Goal: Communication & Community: Answer question/provide support

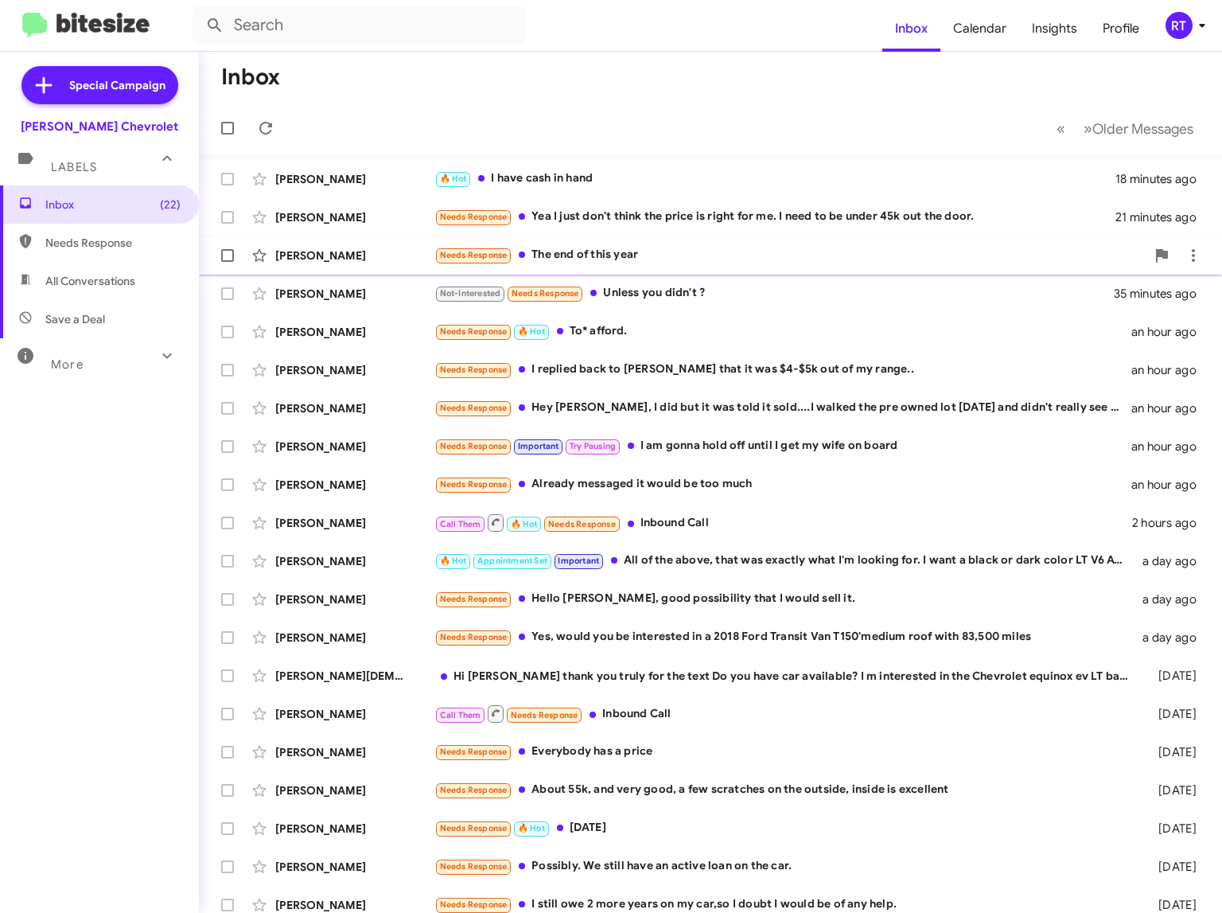
click at [567, 259] on div "Needs Response The end of this year" at bounding box center [791, 255] width 712 height 18
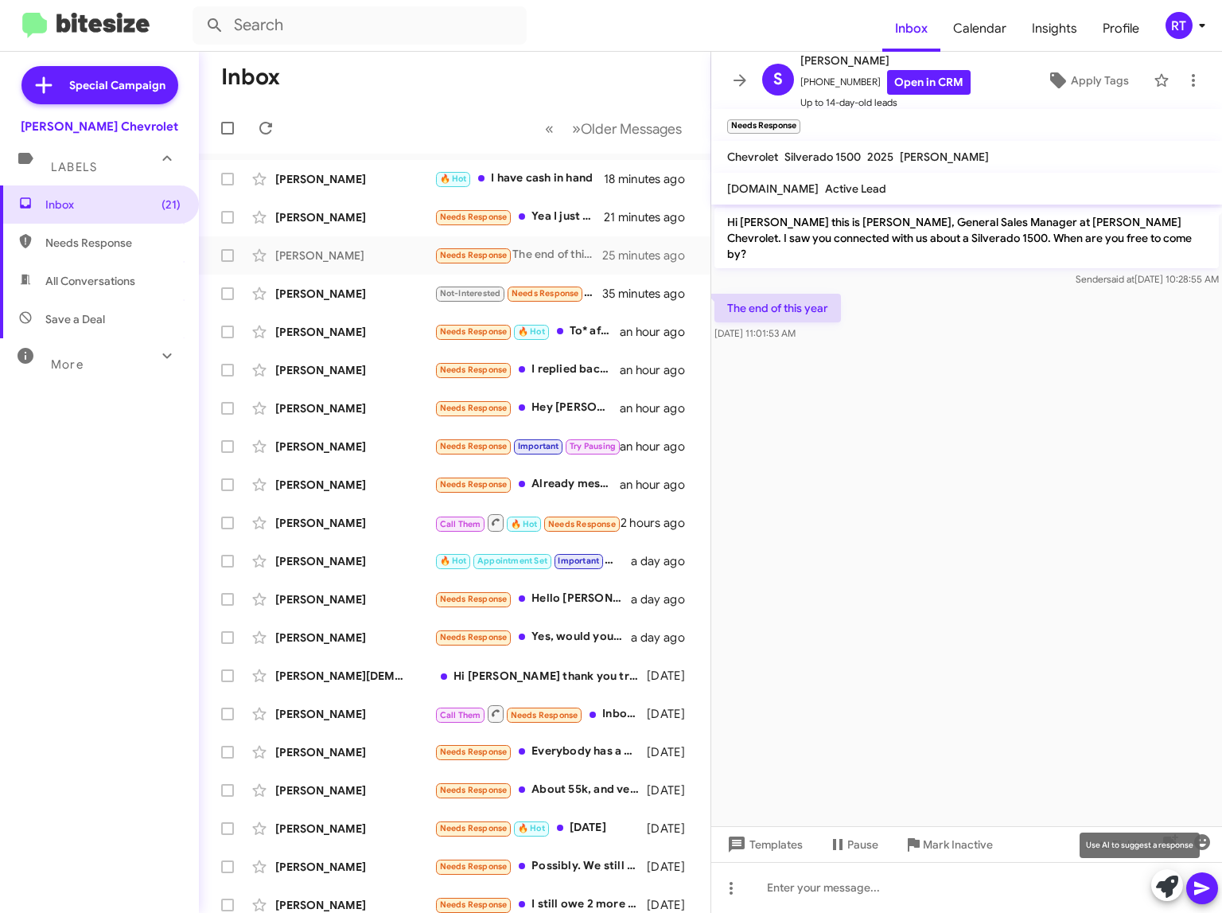
click at [1164, 889] on icon at bounding box center [1167, 886] width 22 height 22
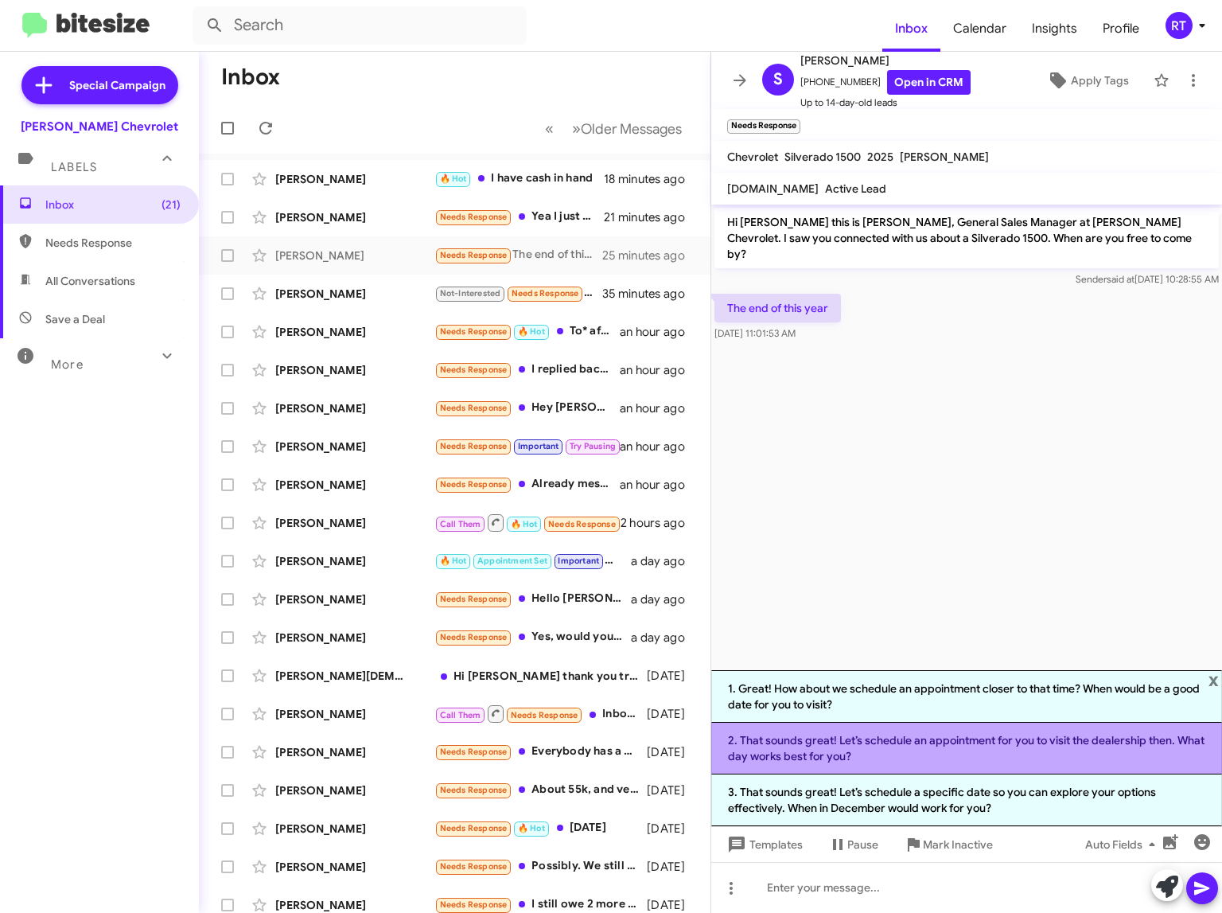
click at [908, 741] on li "2. That sounds great! Let’s schedule an appointment for you to visit the dealer…" at bounding box center [967, 749] width 511 height 52
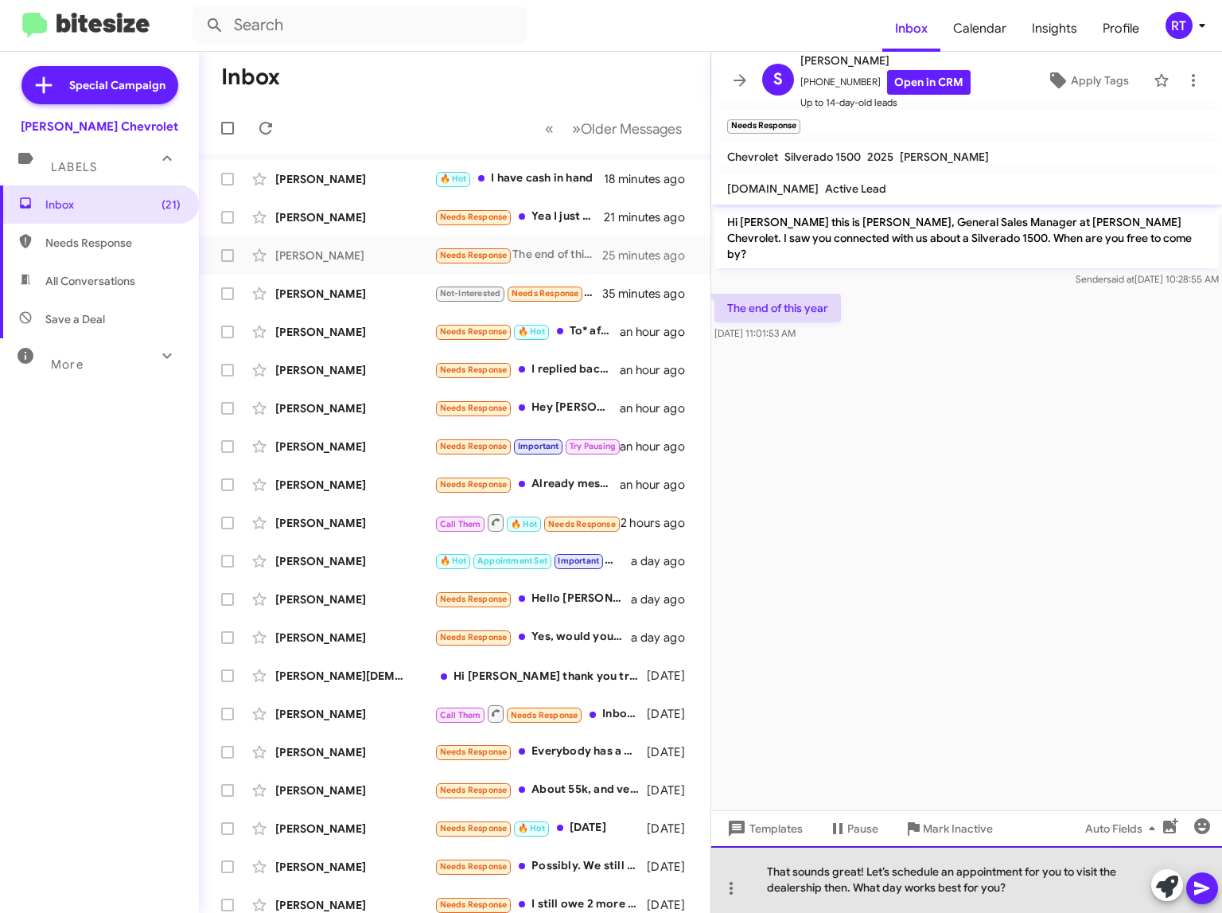
click at [1020, 884] on div "That sounds great! Let’s schedule an appointment for you to visit the dealershi…" at bounding box center [967, 879] width 511 height 67
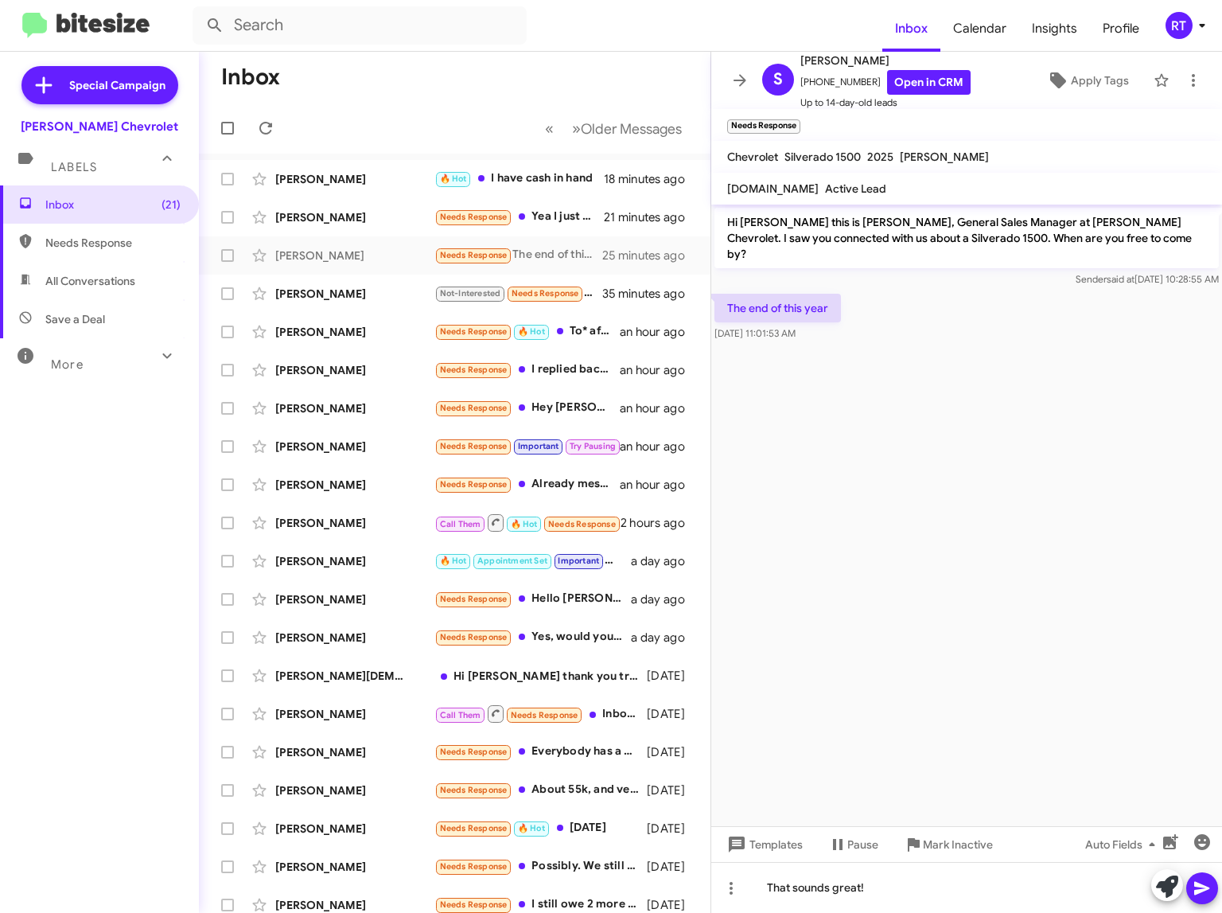
click at [1207, 889] on icon at bounding box center [1202, 889] width 15 height 14
click at [290, 295] on div "[PERSON_NAME]" at bounding box center [354, 294] width 159 height 16
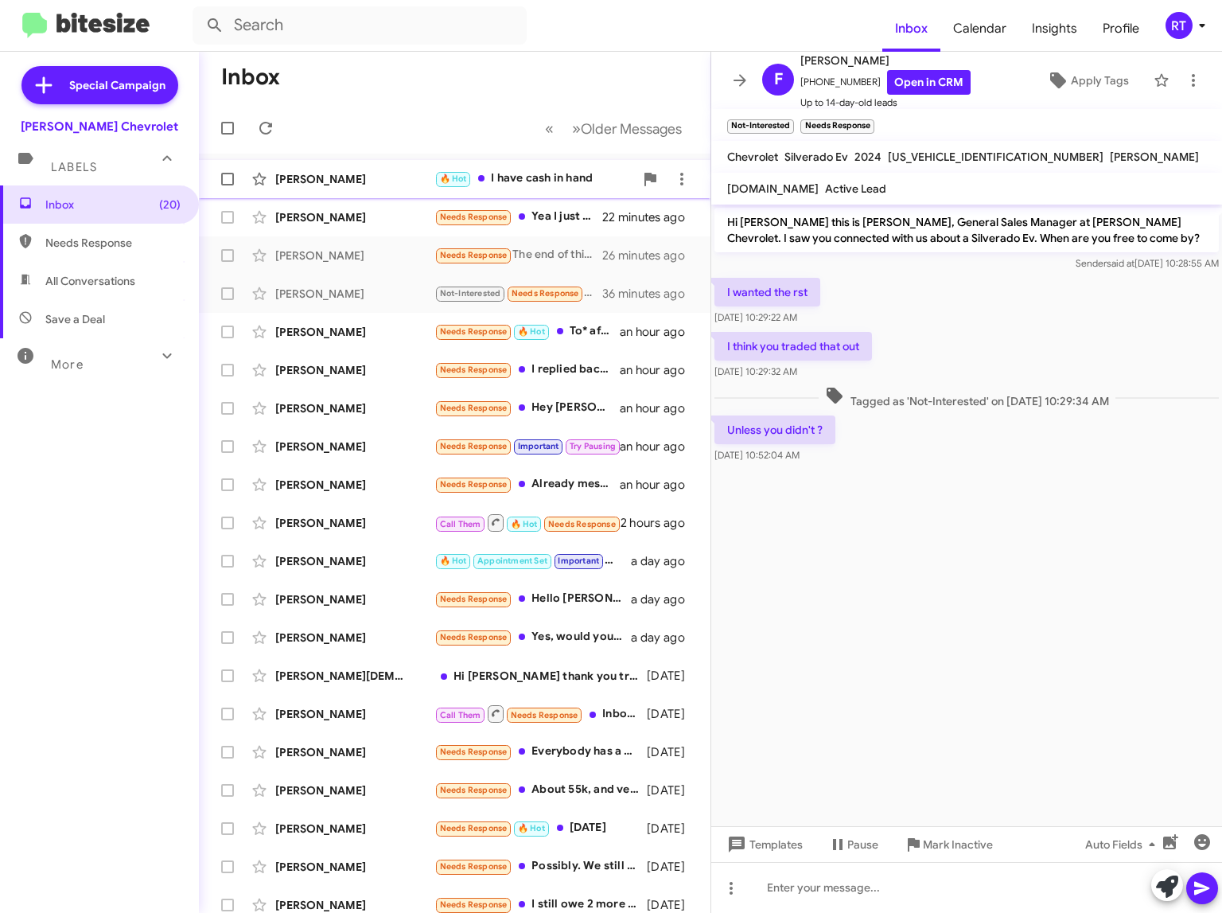
click at [305, 177] on div "[PERSON_NAME]" at bounding box center [354, 179] width 159 height 16
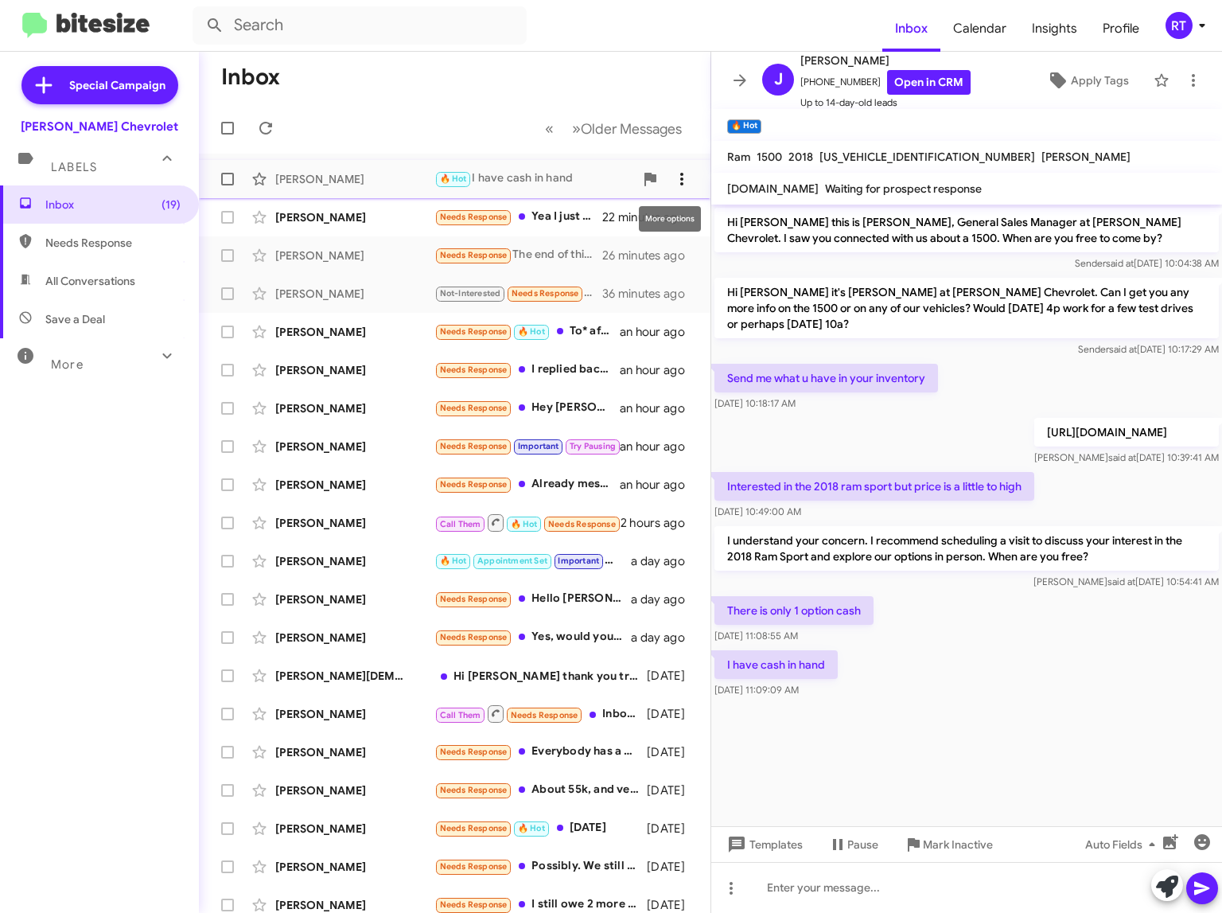
click at [677, 181] on icon at bounding box center [682, 179] width 19 height 19
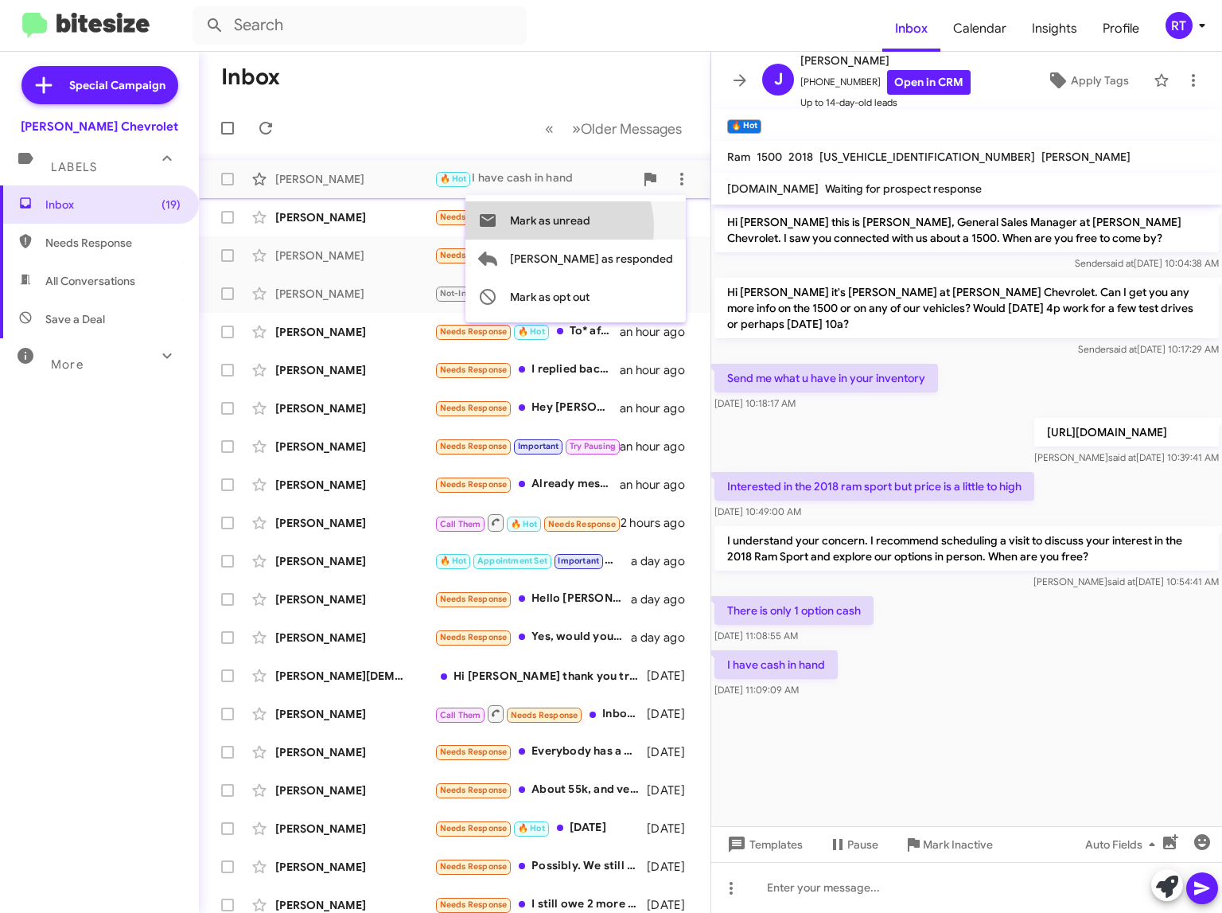
click at [591, 227] on span "Mark as unread" at bounding box center [550, 220] width 80 height 38
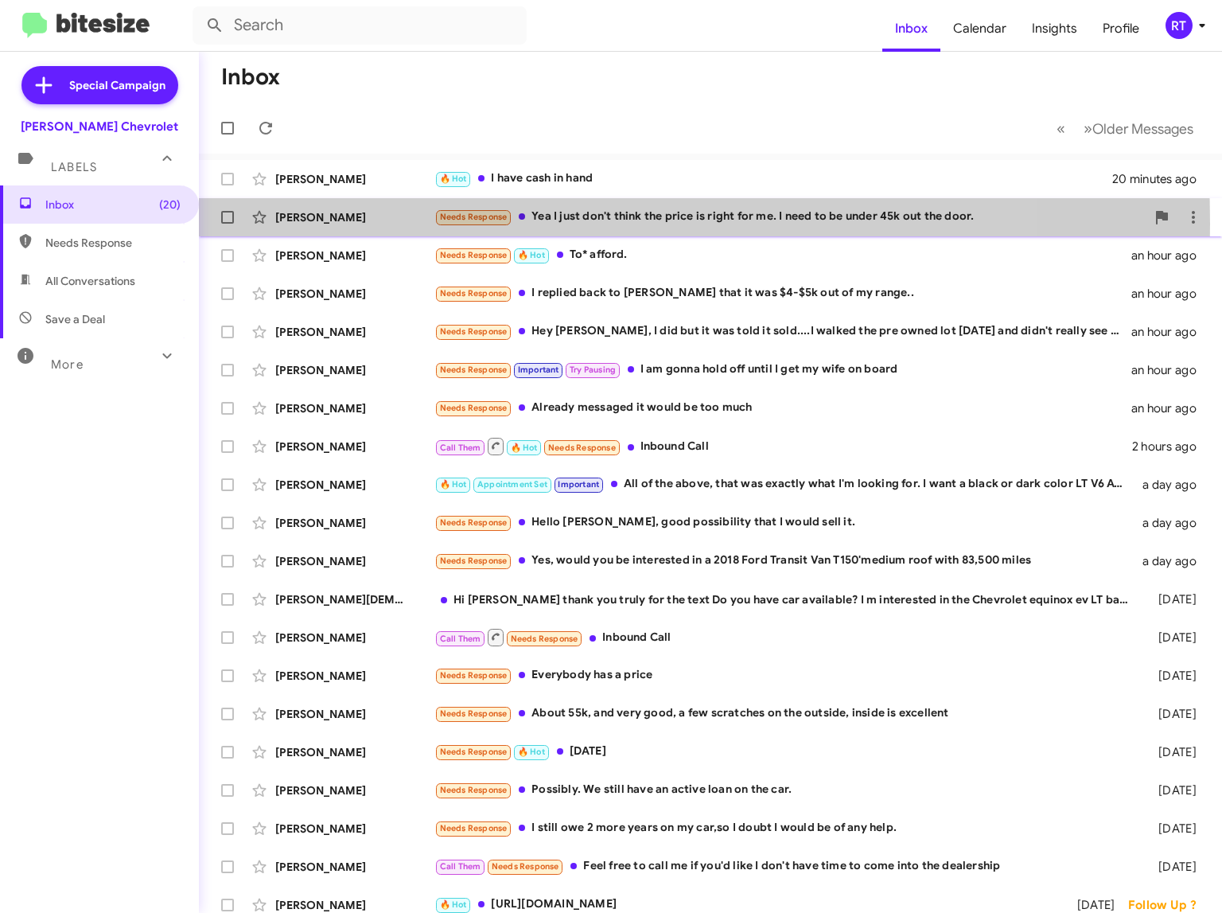
click at [315, 224] on div "[PERSON_NAME]" at bounding box center [354, 217] width 159 height 16
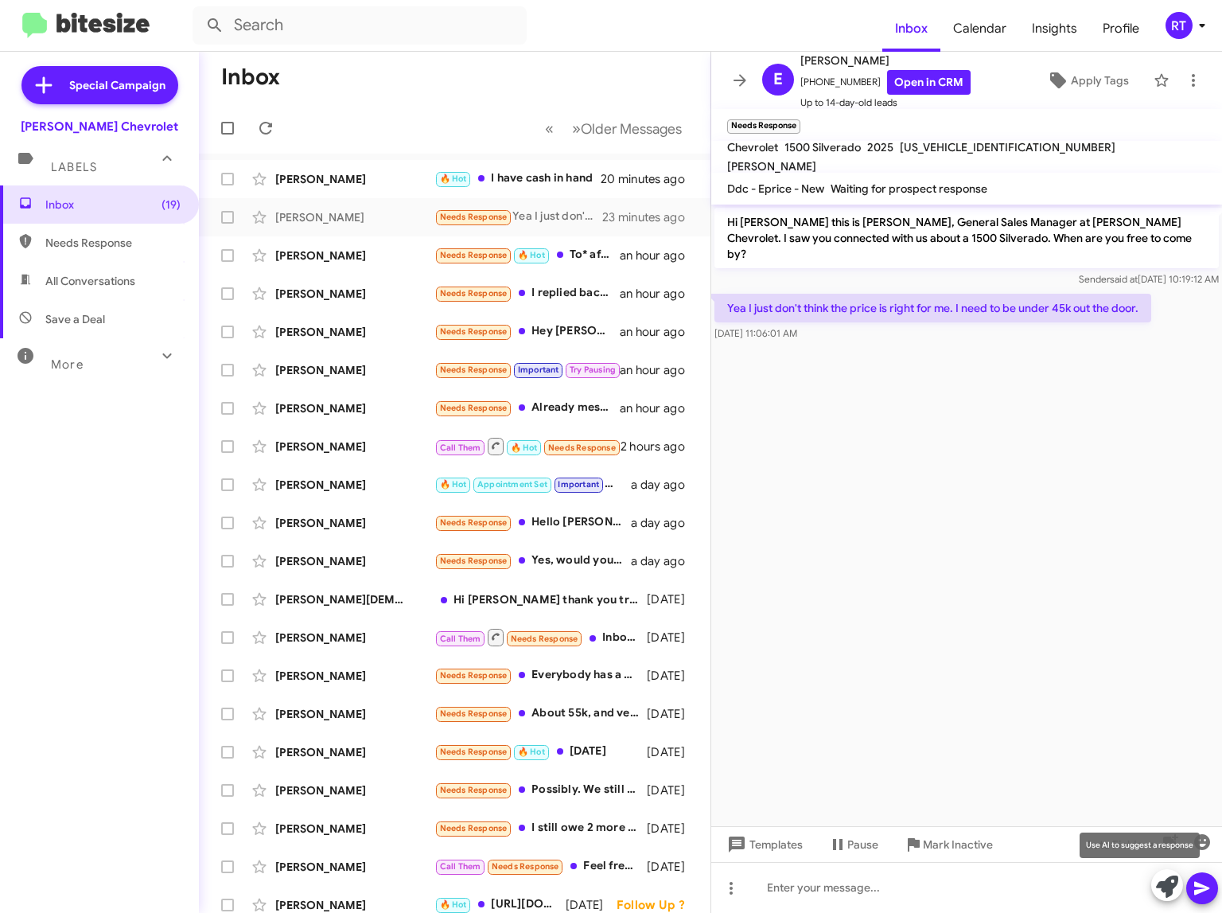
click at [1160, 891] on icon at bounding box center [1167, 886] width 22 height 22
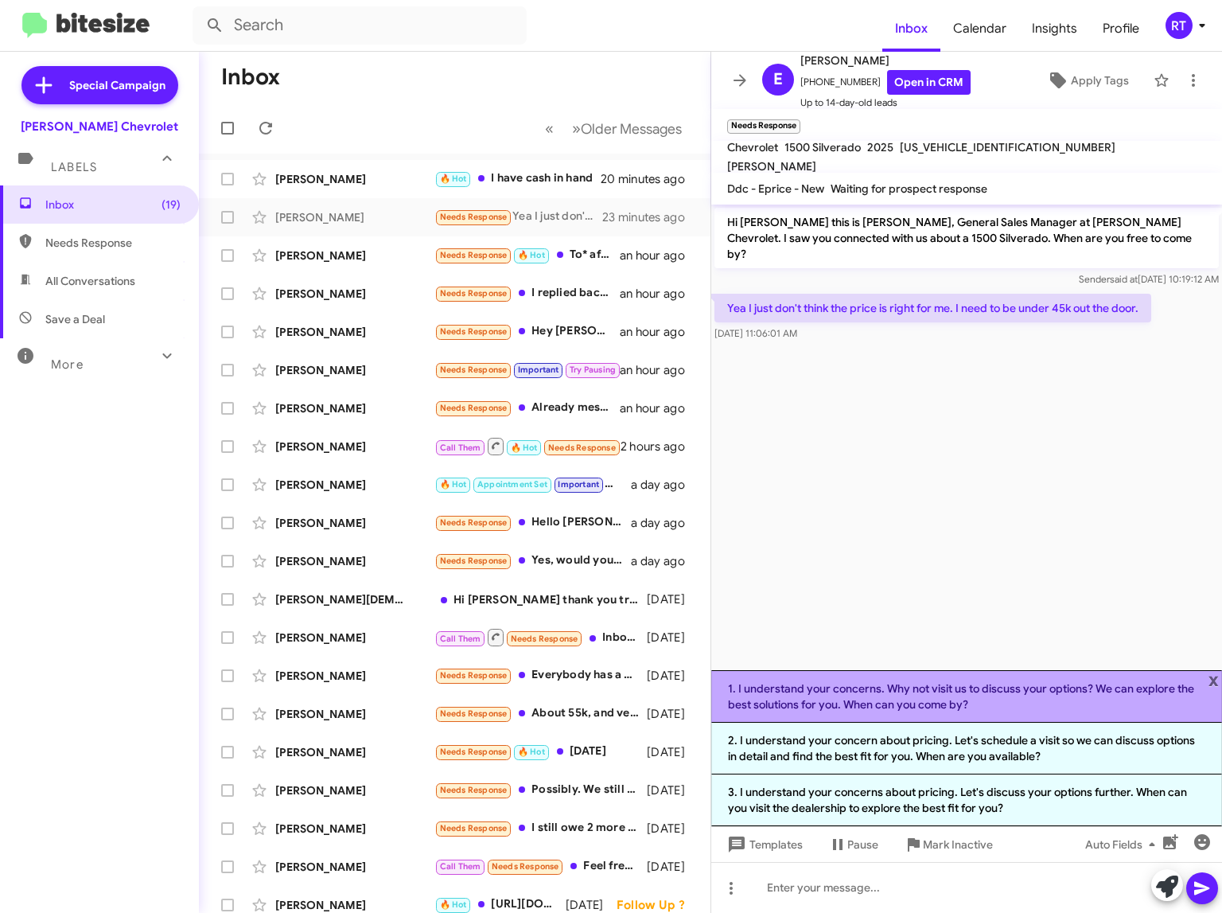
click at [979, 692] on li "1. I understand your concerns. Why not visit us to discuss your options? We can…" at bounding box center [967, 696] width 511 height 53
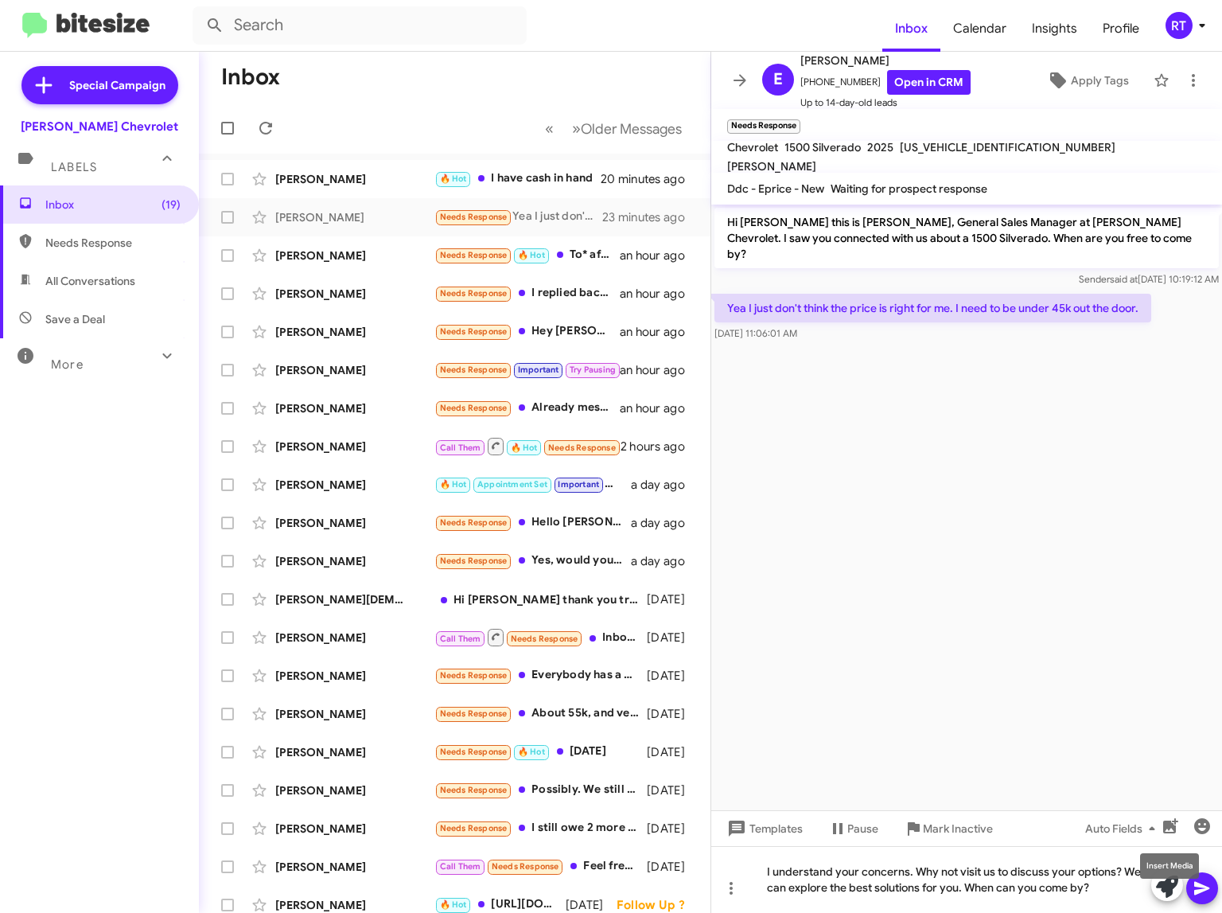
click at [1199, 884] on mat-tooltip-component "Insert Media" at bounding box center [1169, 866] width 81 height 48
click at [1199, 887] on icon at bounding box center [1202, 889] width 15 height 14
